Goal: Information Seeking & Learning: Learn about a topic

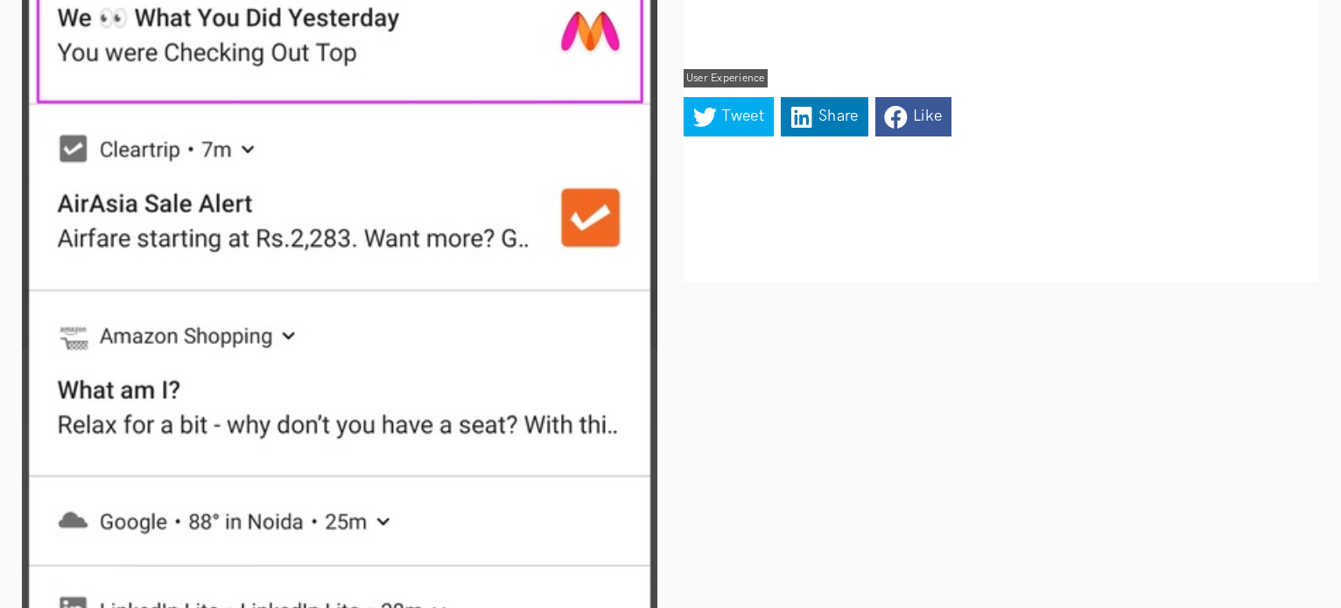
scroll to position [815, 0]
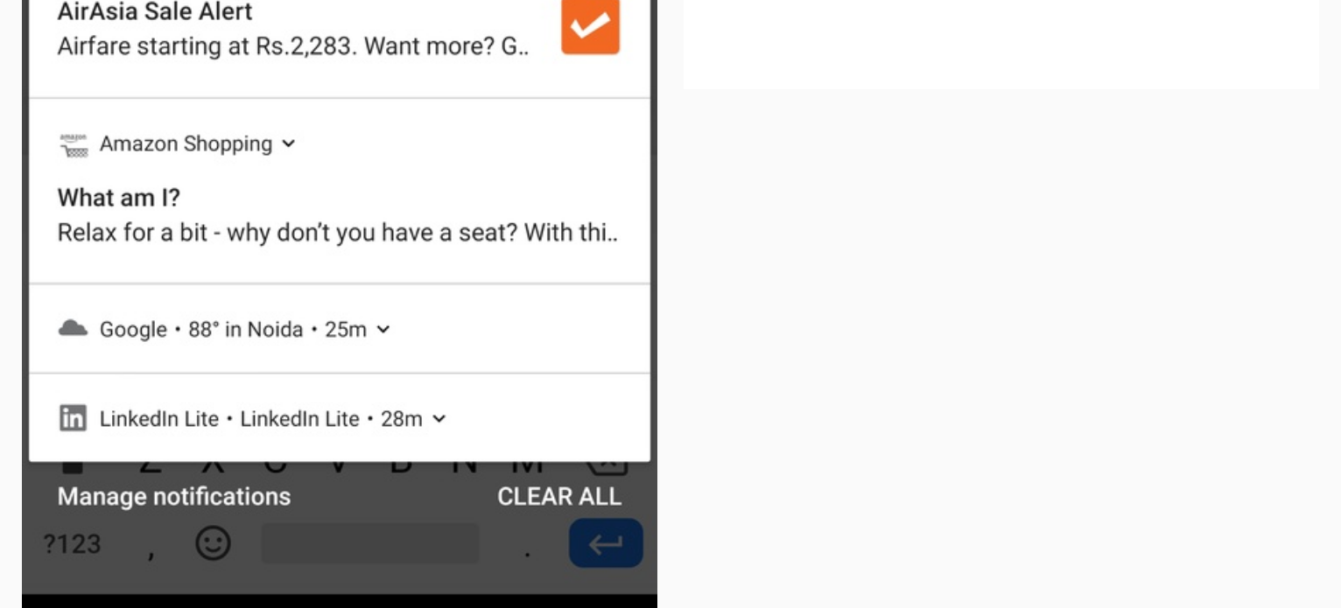
click at [293, 361] on img at bounding box center [339, 43] width 635 height 1271
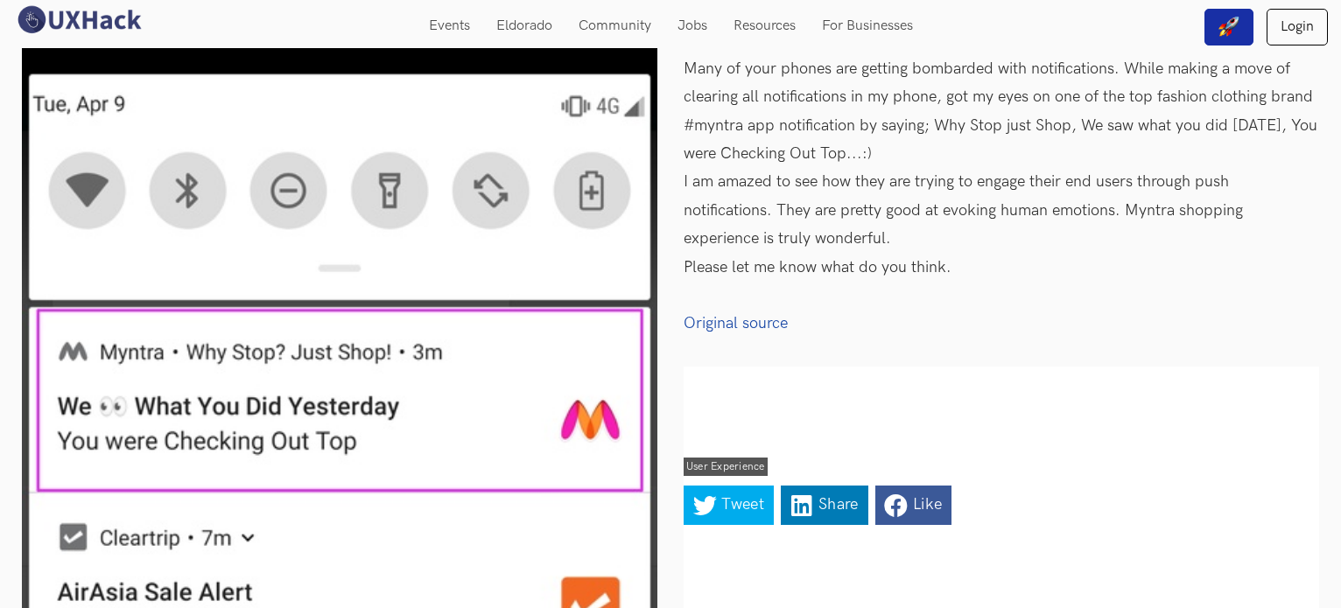
scroll to position [0, 0]
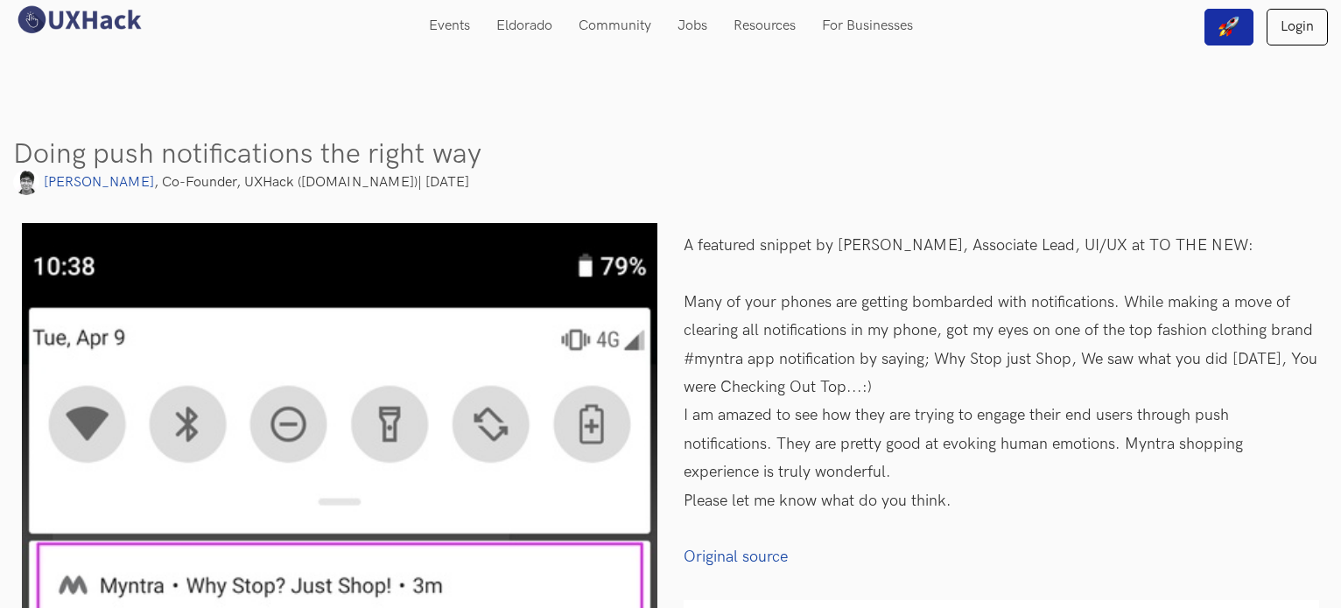
drag, startPoint x: 292, startPoint y: 332, endPoint x: 432, endPoint y: 284, distance: 148.1
